Goal: Task Accomplishment & Management: Use online tool/utility

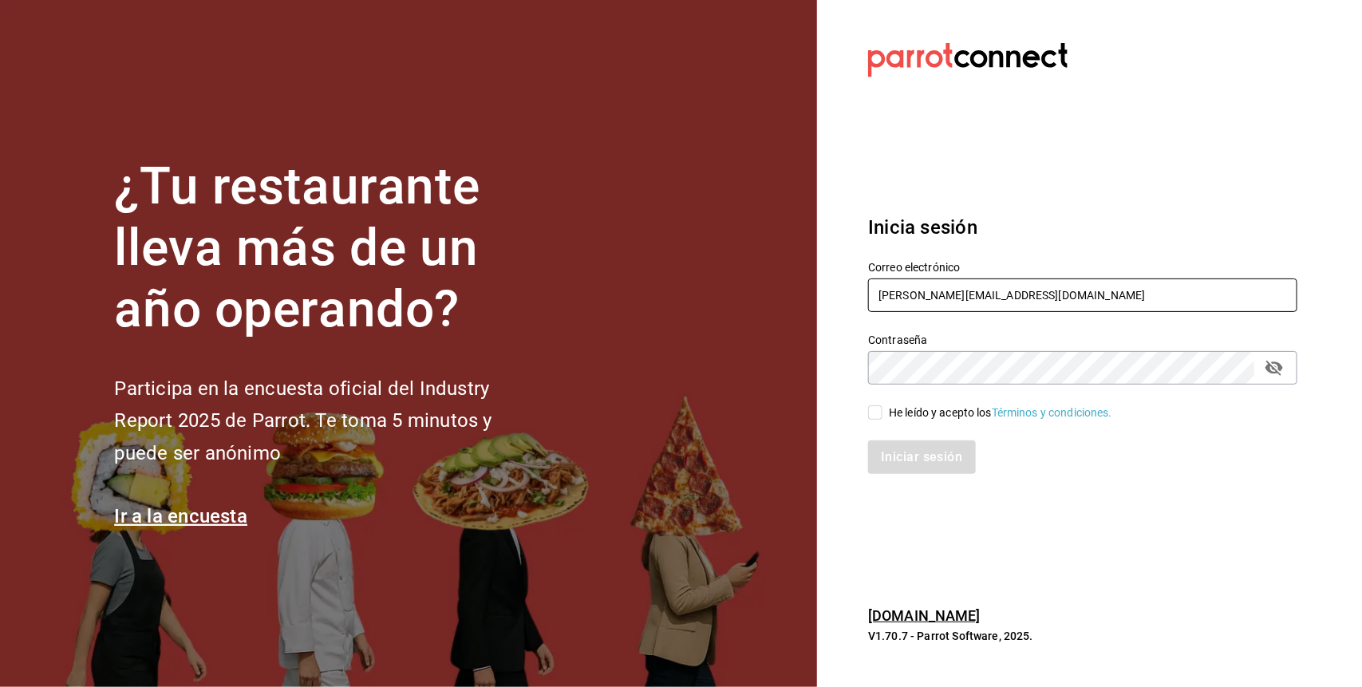
click at [1016, 288] on input "kari.cl.93@hotmail.com" at bounding box center [1082, 295] width 429 height 34
type input "k"
type input "sandiaromcar@gmail.com"
click at [880, 412] on input "He leído y acepto los Términos y condiciones." at bounding box center [875, 412] width 14 height 14
checkbox input "true"
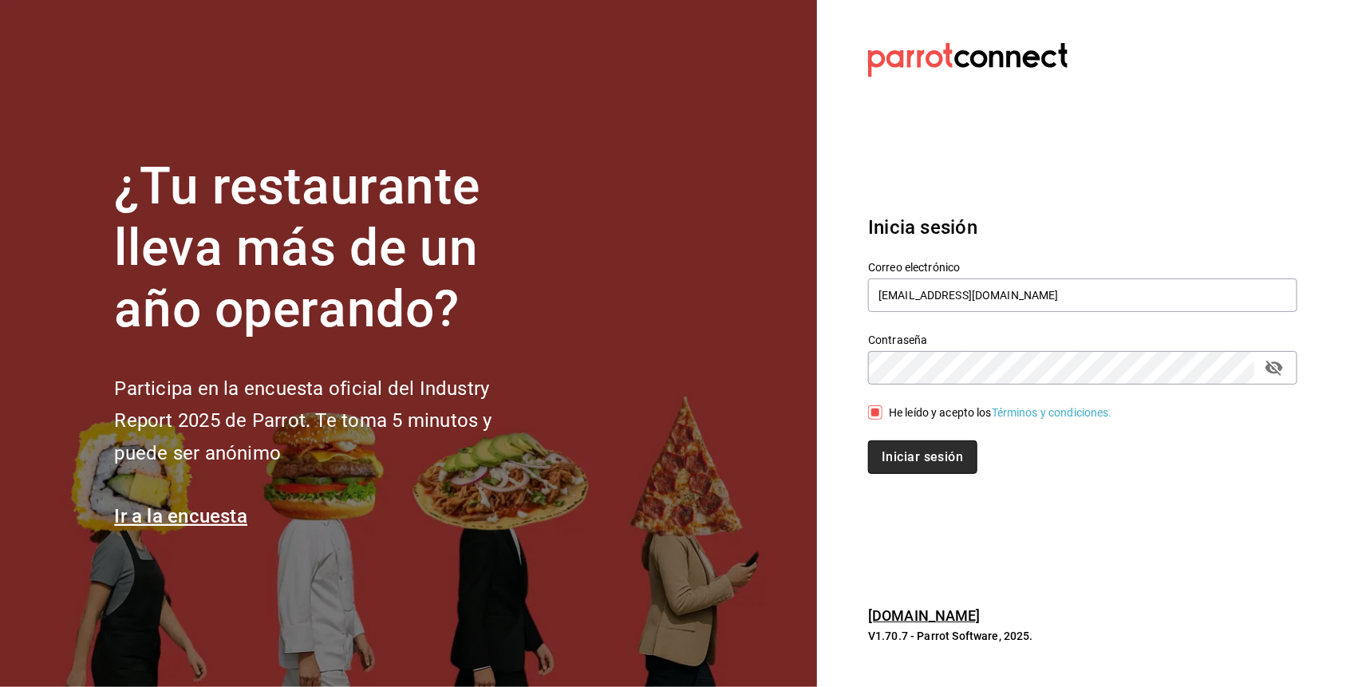
drag, startPoint x: 880, startPoint y: 412, endPoint x: 900, endPoint y: 460, distance: 51.1
drag, startPoint x: 900, startPoint y: 460, endPoint x: 914, endPoint y: 455, distance: 15.1
drag, startPoint x: 914, startPoint y: 455, endPoint x: 900, endPoint y: 453, distance: 14.4
click at [900, 453] on button "Iniciar sesión" at bounding box center [922, 457] width 109 height 34
click at [900, 453] on div "Iniciar sesión" at bounding box center [1082, 457] width 429 height 34
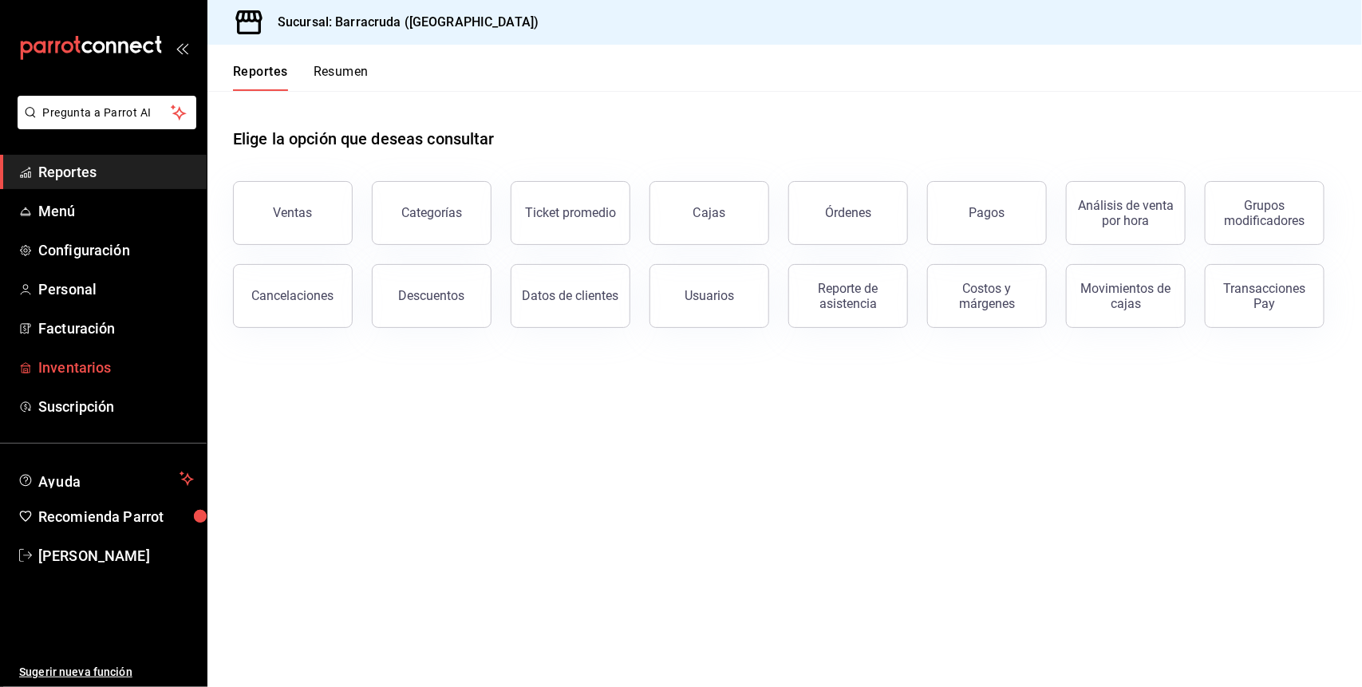
click at [109, 373] on span "Inventarios" at bounding box center [116, 368] width 156 height 22
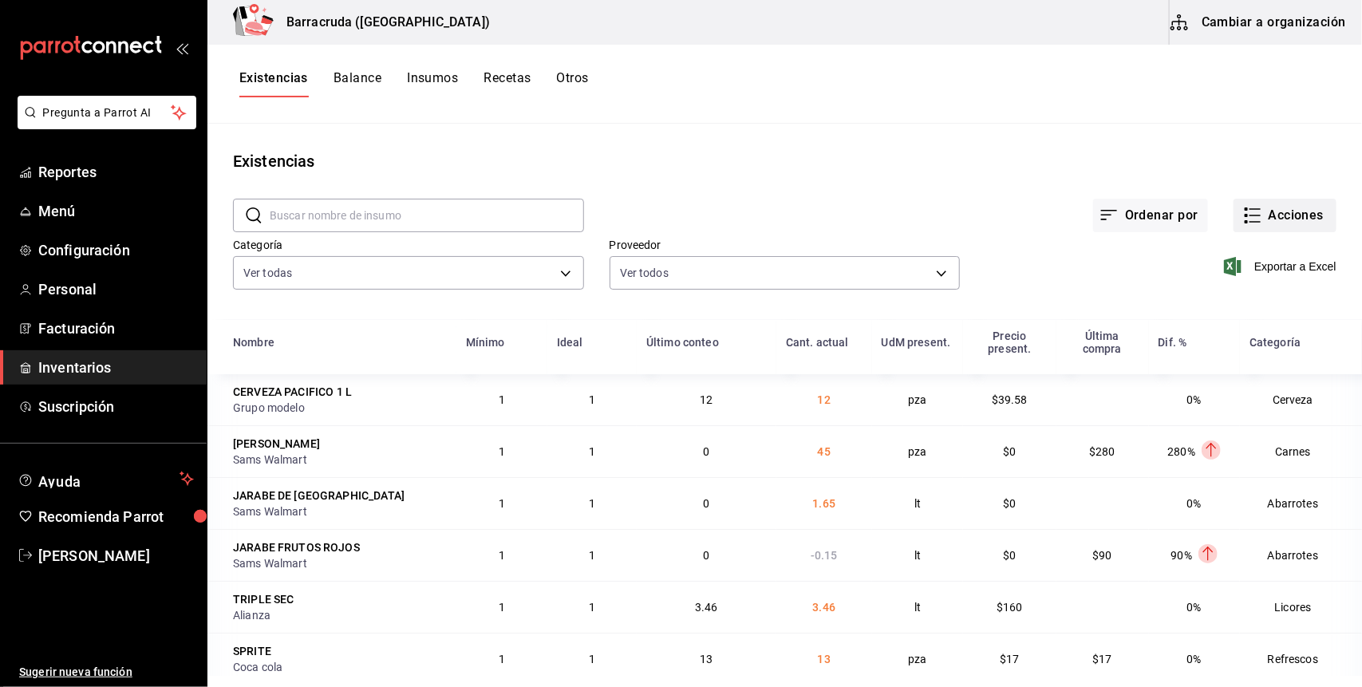
click at [1285, 215] on button "Acciones" at bounding box center [1284, 216] width 103 height 34
click at [1269, 210] on button "Acciones" at bounding box center [1284, 216] width 103 height 34
click at [1265, 209] on button "Acciones" at bounding box center [1284, 216] width 103 height 34
click at [1243, 218] on icon "button" at bounding box center [1252, 215] width 19 height 19
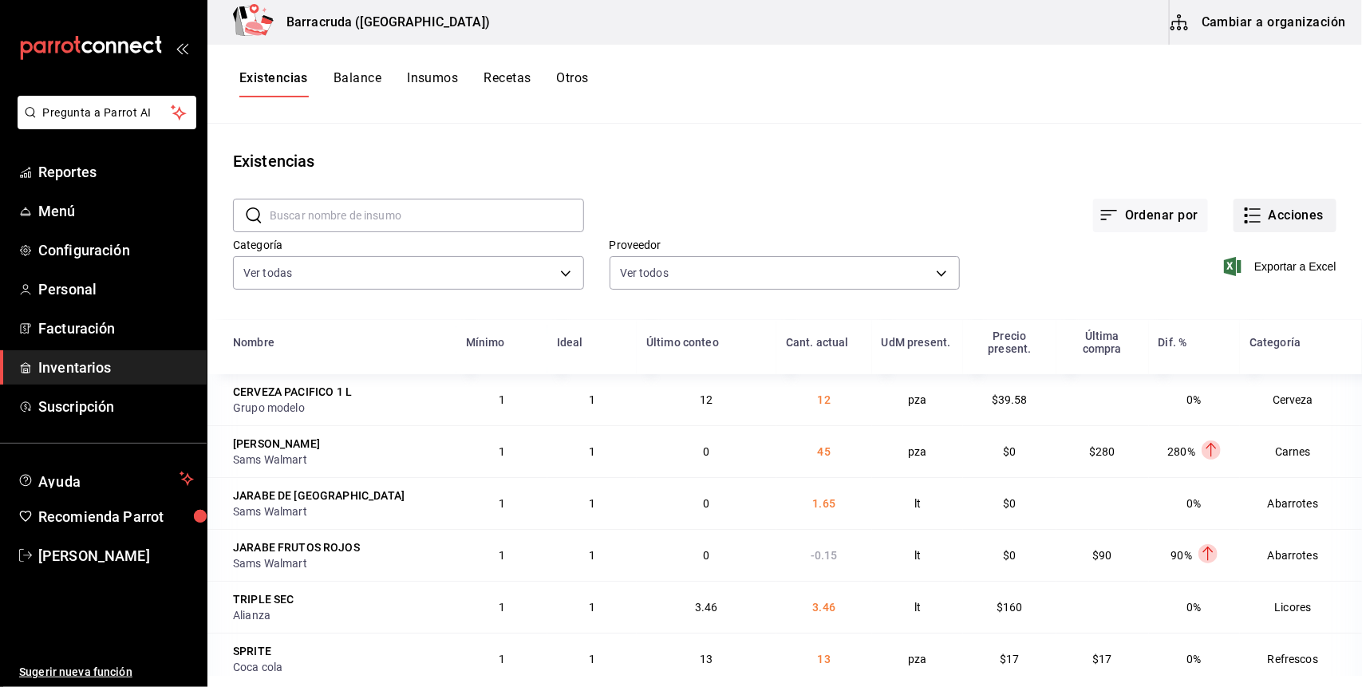
click at [1242, 218] on div at bounding box center [681, 343] width 1362 height 687
drag, startPoint x: 1242, startPoint y: 218, endPoint x: 1274, endPoint y: 220, distance: 32.0
click at [1274, 220] on button "Acciones" at bounding box center [1284, 216] width 103 height 34
click at [1233, 199] on button "Acciones" at bounding box center [1284, 216] width 103 height 34
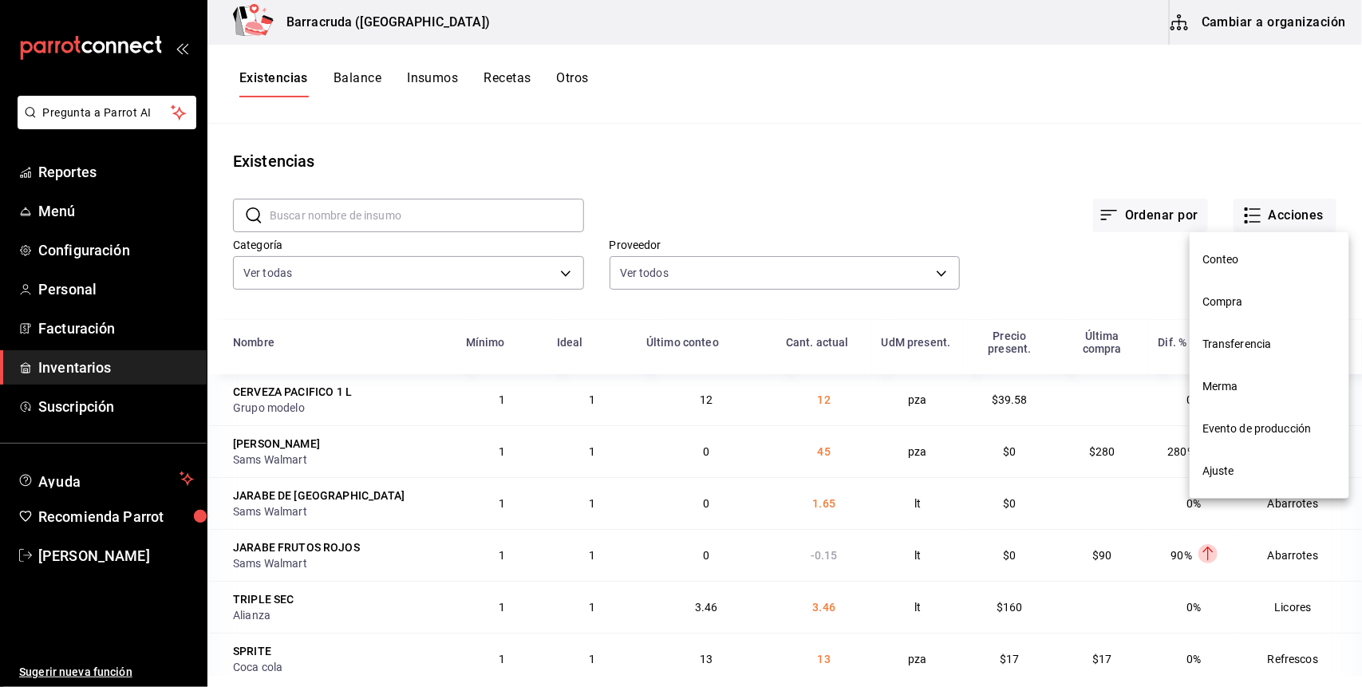
click at [1214, 263] on span "Conteo" at bounding box center [1269, 259] width 134 height 17
click at [1214, 263] on html "Pregunta a Parrot AI Reportes Menú Configuración Personal Facturación Inventari…" at bounding box center [681, 338] width 1362 height 676
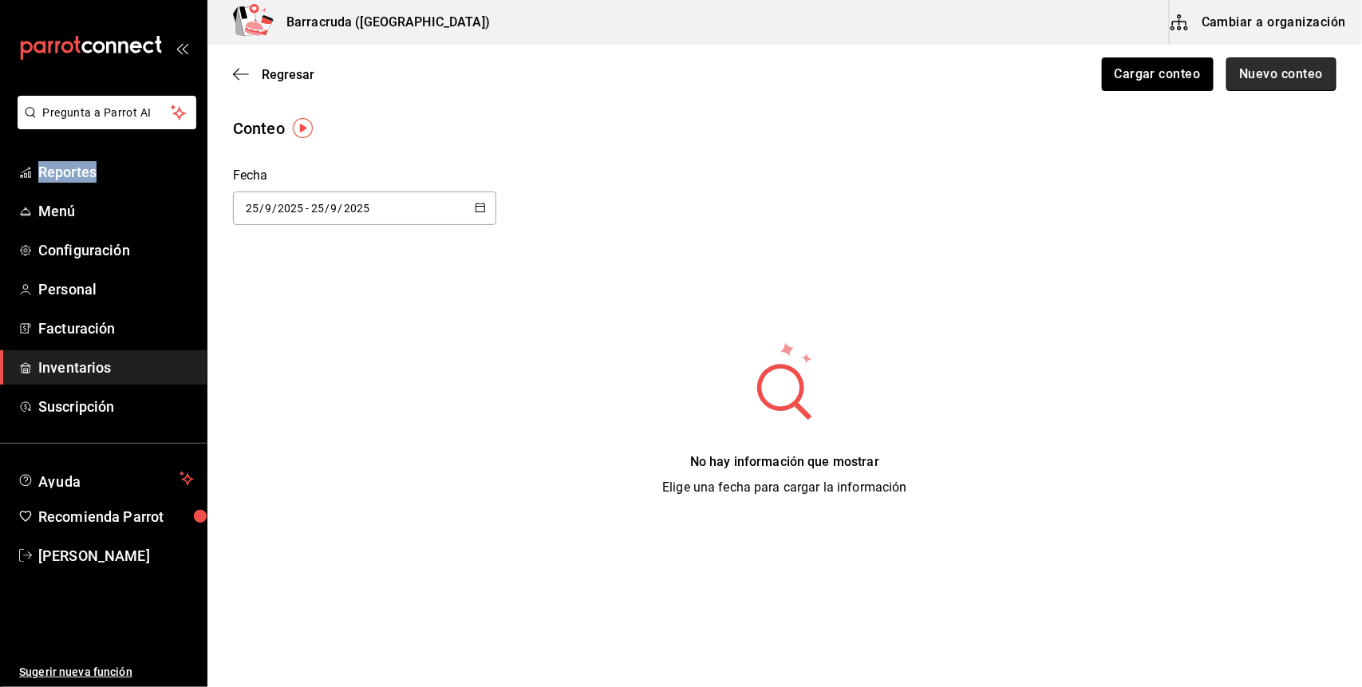
click at [1293, 78] on button "Nuevo conteo" at bounding box center [1281, 74] width 111 height 34
click at [1293, 78] on html "Pregunta a Parrot AI Reportes Menú Configuración Personal Facturación Inventari…" at bounding box center [681, 298] width 1362 height 597
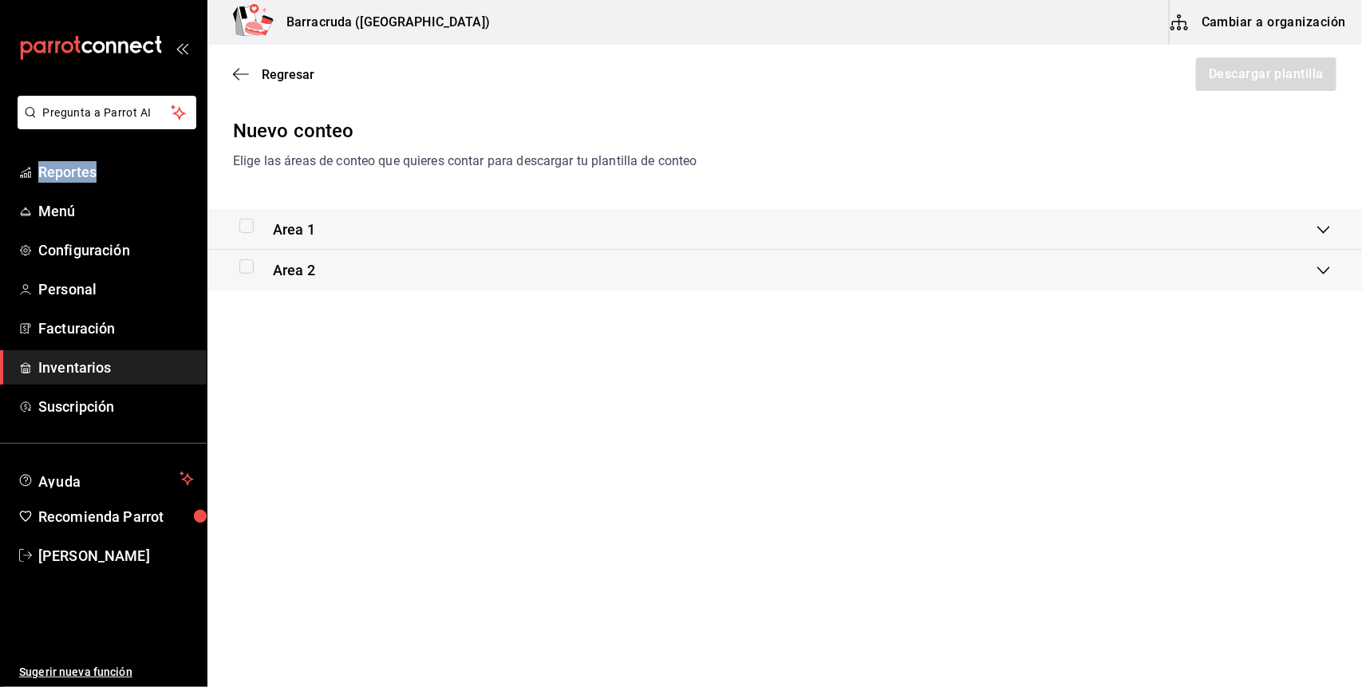
click at [244, 231] on input "checkbox" at bounding box center [246, 226] width 14 height 14
checkbox input "true"
click at [1270, 78] on button "Descargar plantilla" at bounding box center [1265, 74] width 142 height 34
